Goal: Use online tool/utility: Use online tool/utility

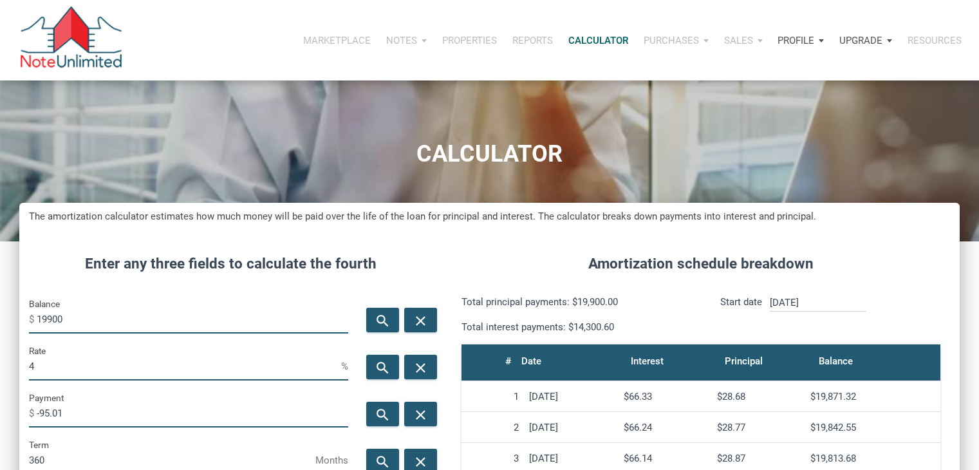
click at [70, 305] on input "19900" at bounding box center [193, 319] width 312 height 29
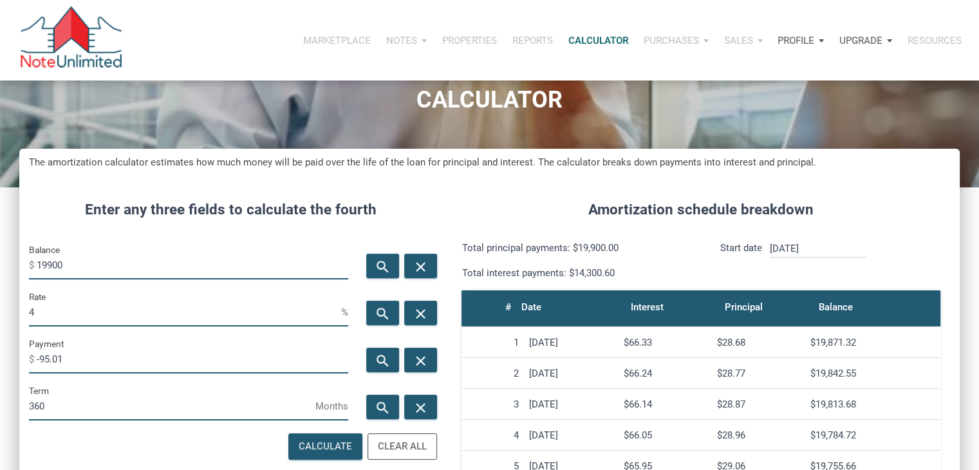
scroll to position [638, 940]
click at [70, 263] on input "19900" at bounding box center [193, 264] width 312 height 29
click at [138, 263] on input "Balance" at bounding box center [193, 264] width 312 height 29
type input "54950"
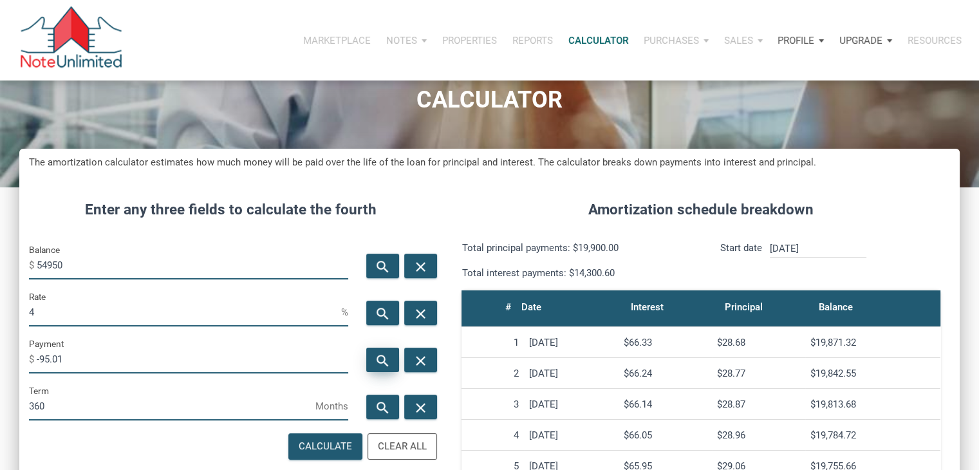
click at [373, 350] on div "search" at bounding box center [382, 360] width 33 height 24
type input "-262.34"
click at [245, 317] on input "4" at bounding box center [185, 311] width 312 height 29
type input "3"
click at [384, 364] on icon "search" at bounding box center [382, 361] width 15 height 16
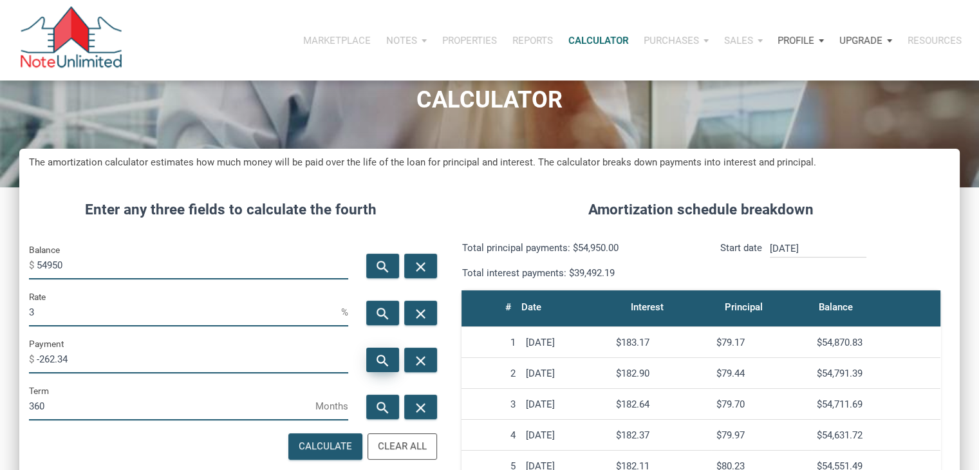
type input "-231.67"
click at [281, 310] on input "3" at bounding box center [185, 311] width 312 height 29
type input "4"
click at [386, 361] on icon "search" at bounding box center [382, 361] width 15 height 16
type input "-262.34"
